Goal: Download file/media

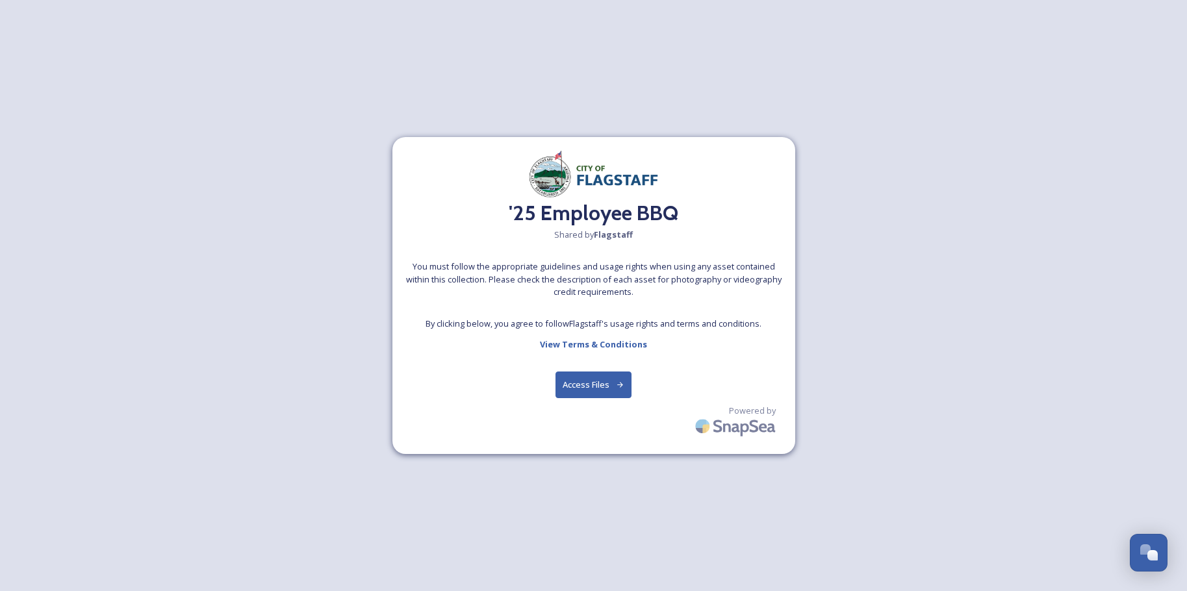
click at [594, 386] on button "Access Files" at bounding box center [593, 385] width 76 height 27
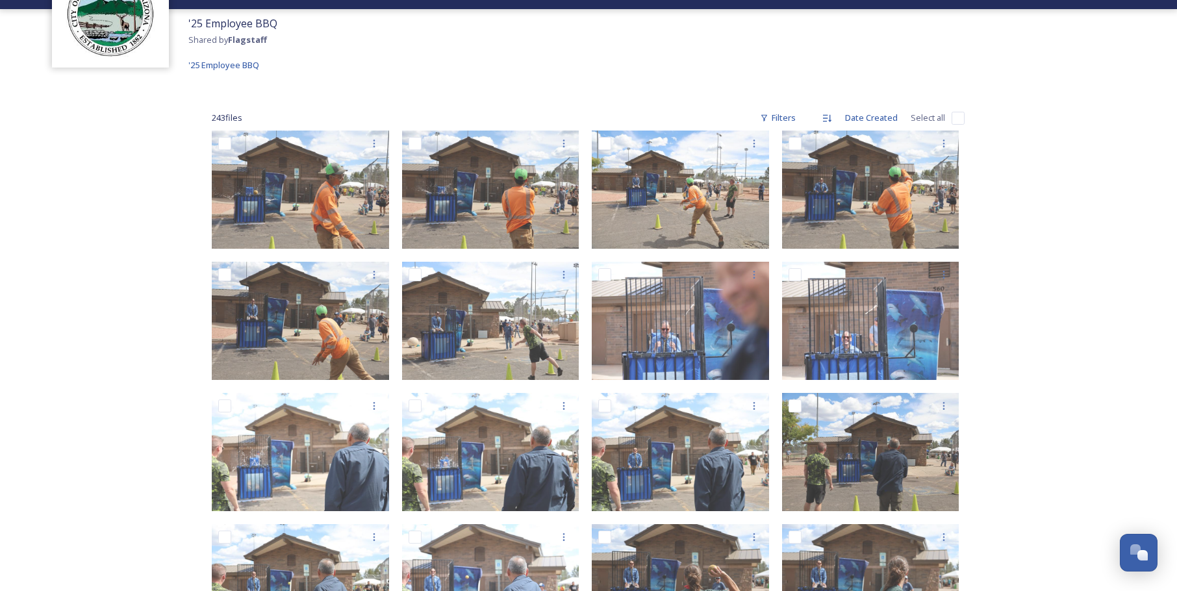
scroll to position [130, 0]
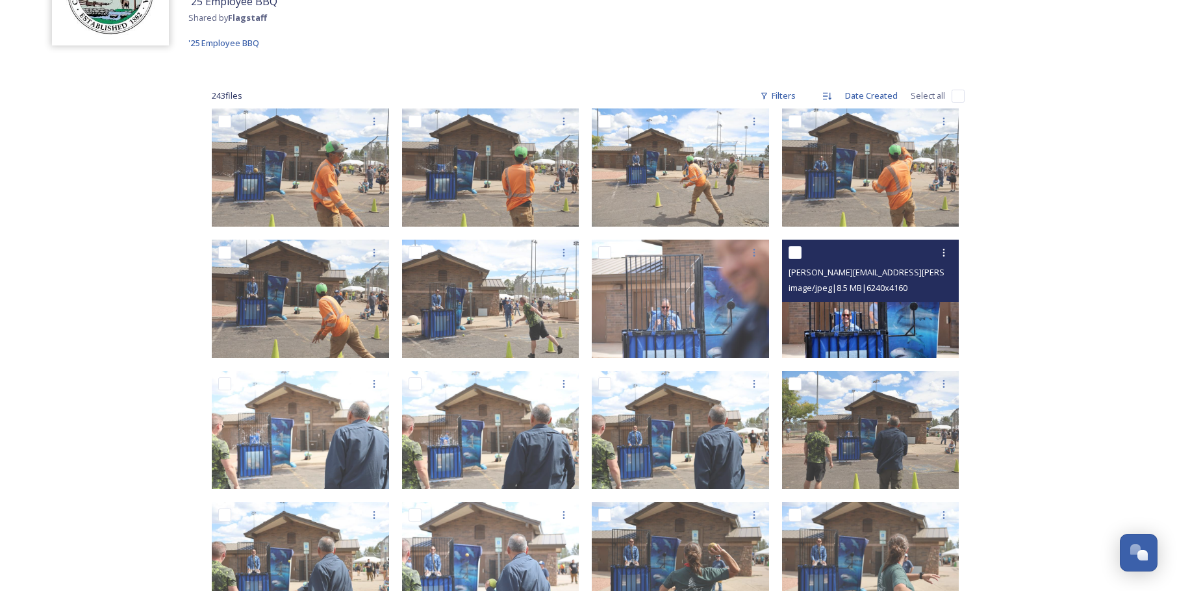
click at [884, 293] on span "image/jpeg | 8.5 MB | 6240 x 4160" at bounding box center [847, 288] width 119 height 12
click at [907, 323] on img at bounding box center [870, 299] width 177 height 118
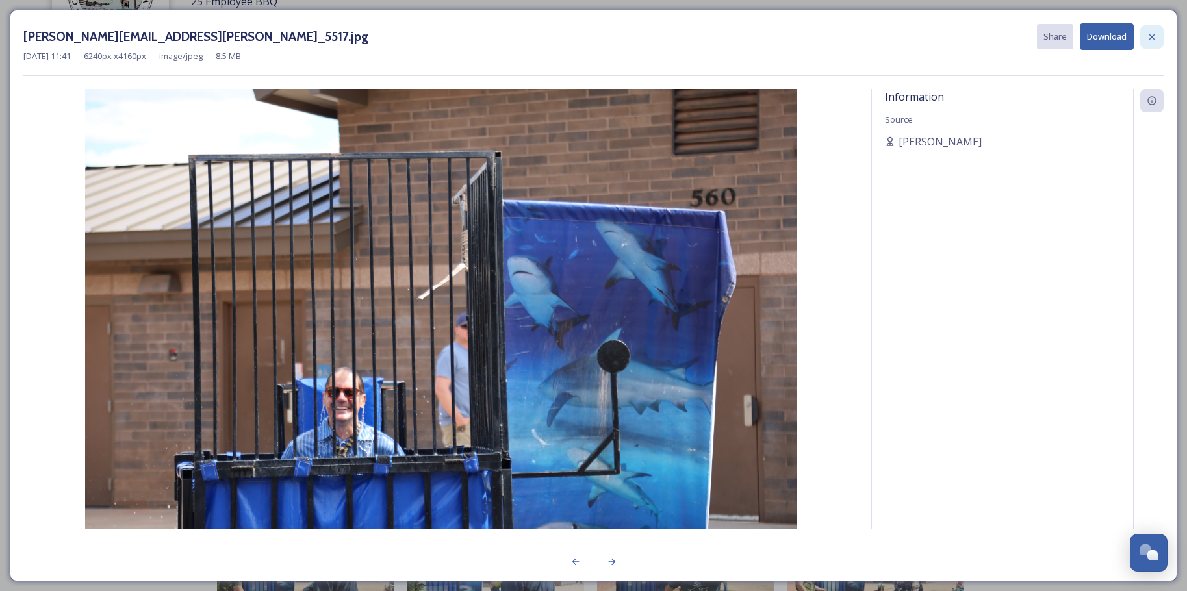
click at [1146, 32] on icon at bounding box center [1151, 37] width 10 height 10
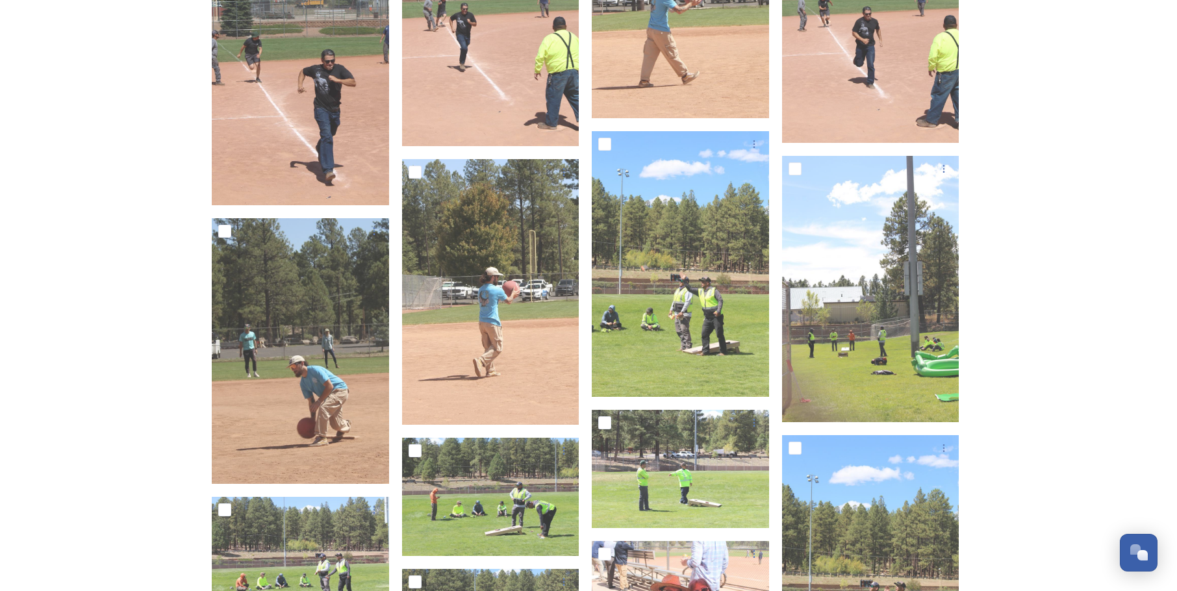
scroll to position [8912, 0]
